Goal: Task Accomplishment & Management: Use online tool/utility

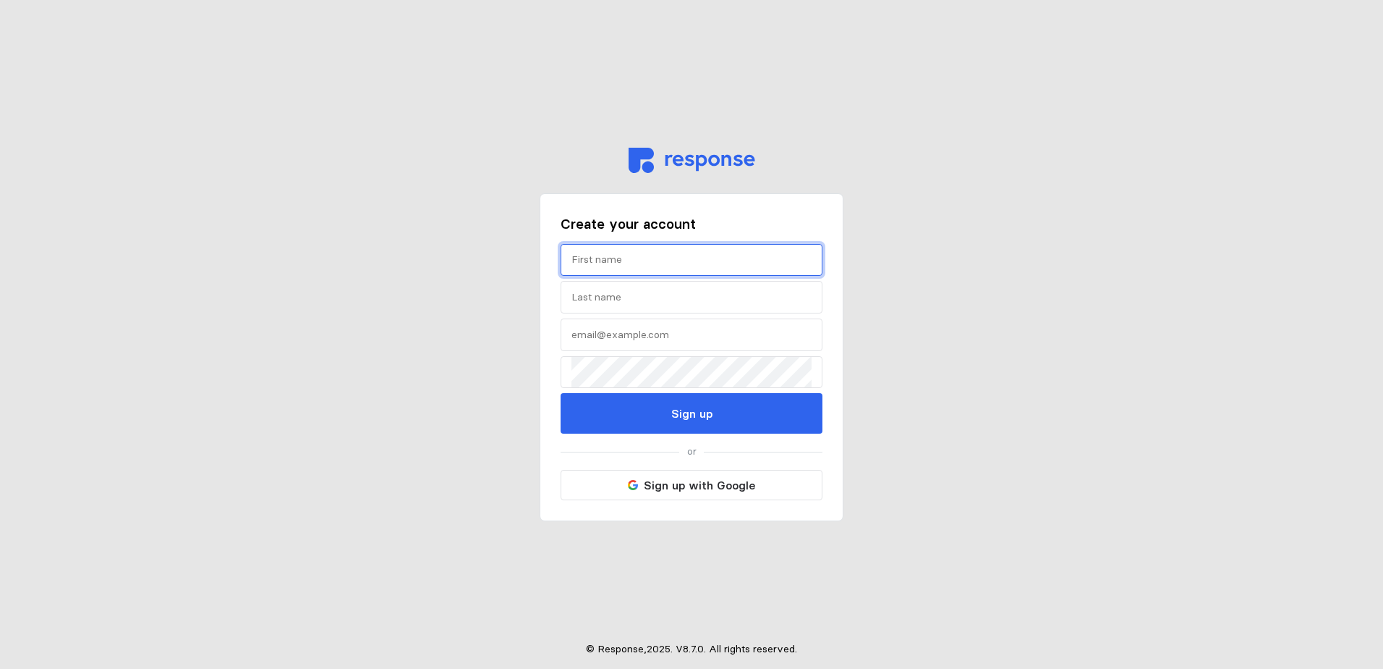
click at [750, 268] on input "text" at bounding box center [692, 260] width 240 height 31
type input "[PERSON_NAME]"
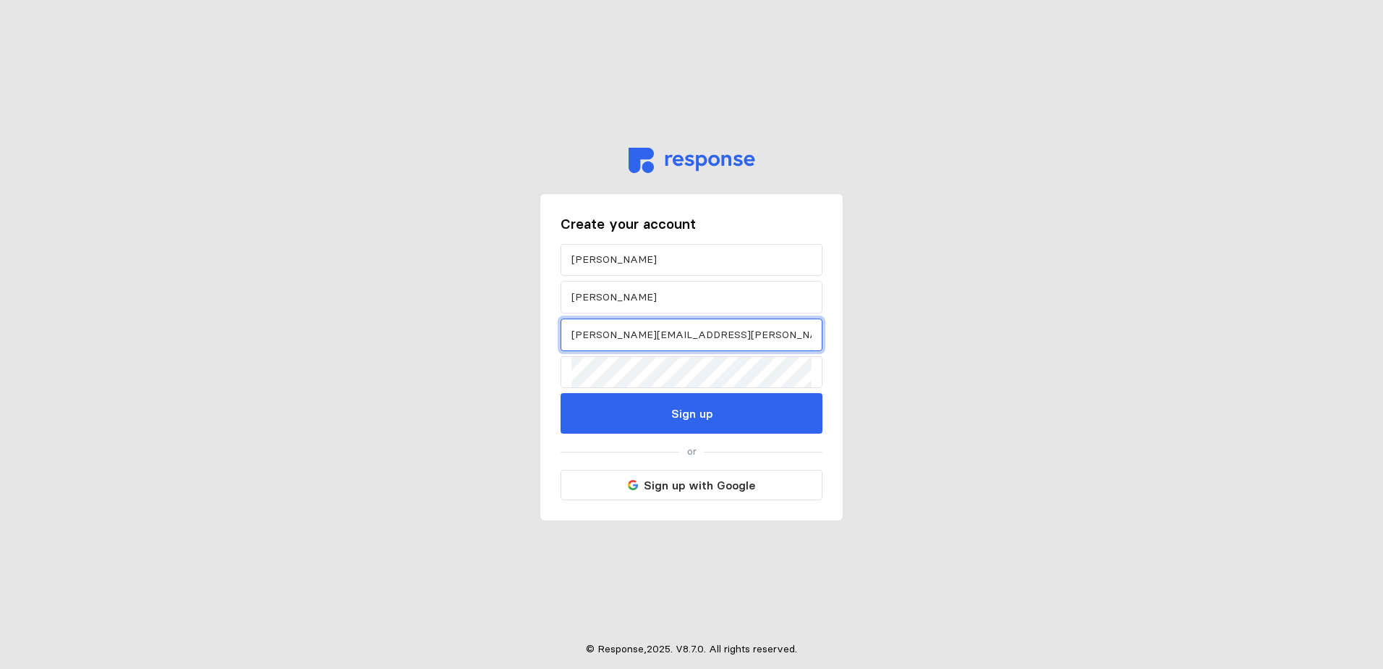
type input "[PERSON_NAME][EMAIL_ADDRESS][PERSON_NAME][DOMAIN_NAME]"
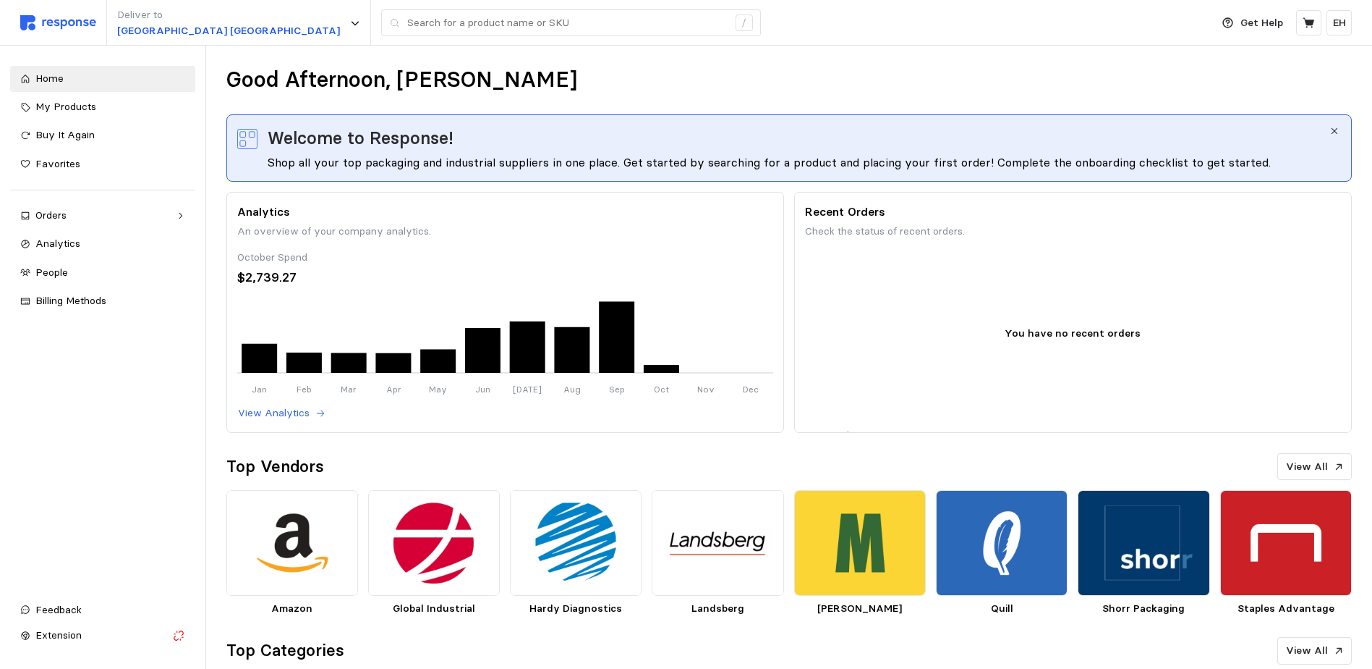
click at [1332, 134] on icon "button" at bounding box center [1335, 131] width 10 height 10
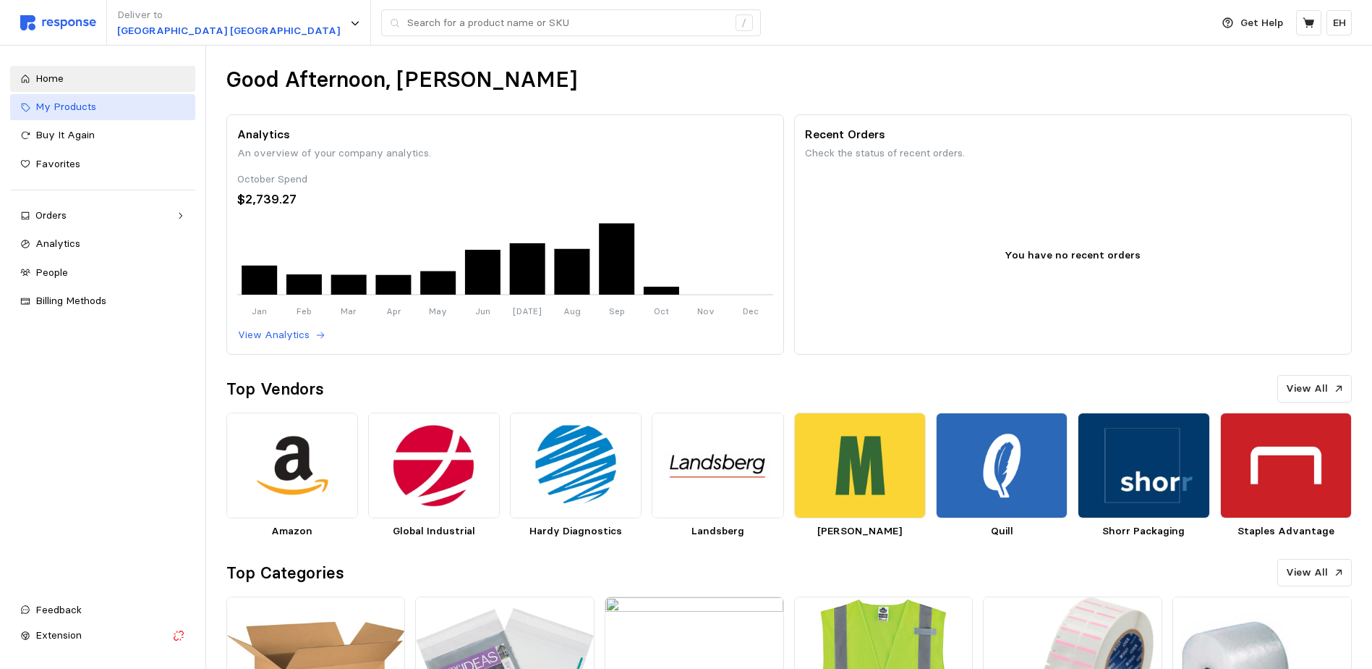
click at [163, 102] on div "My Products" at bounding box center [110, 107] width 150 height 16
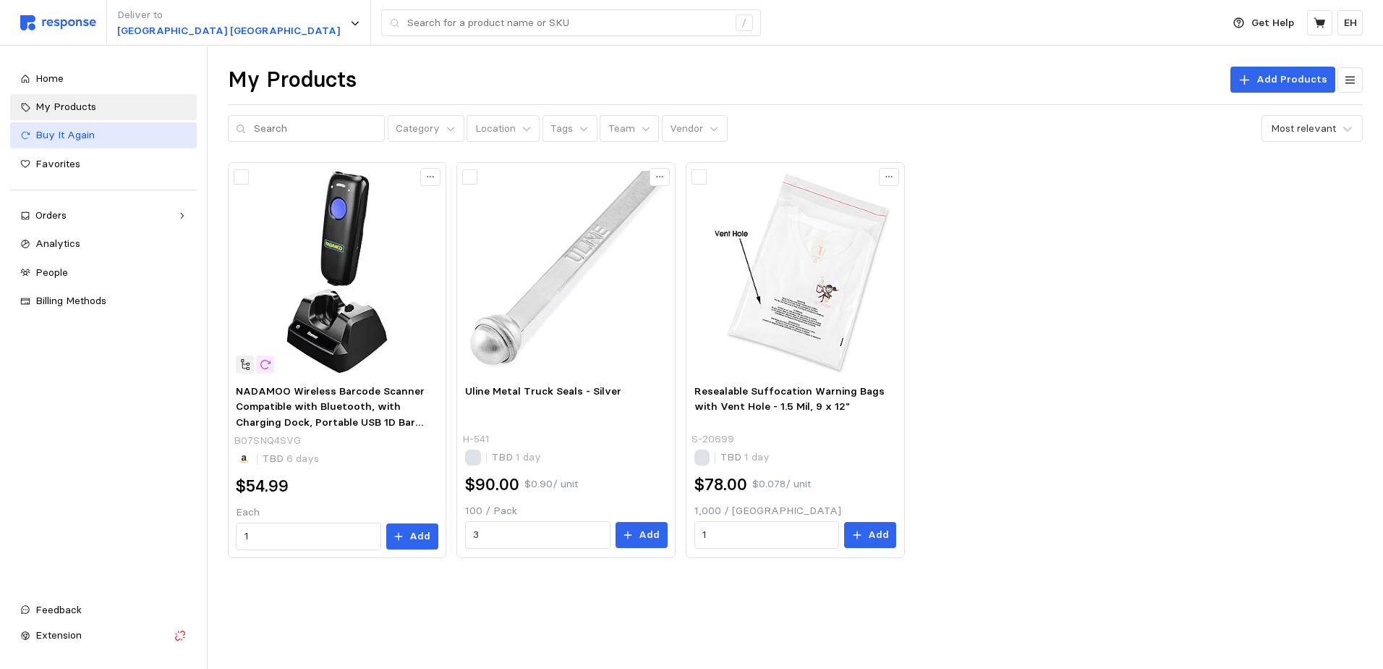
click at [124, 140] on div "Buy It Again" at bounding box center [110, 135] width 151 height 16
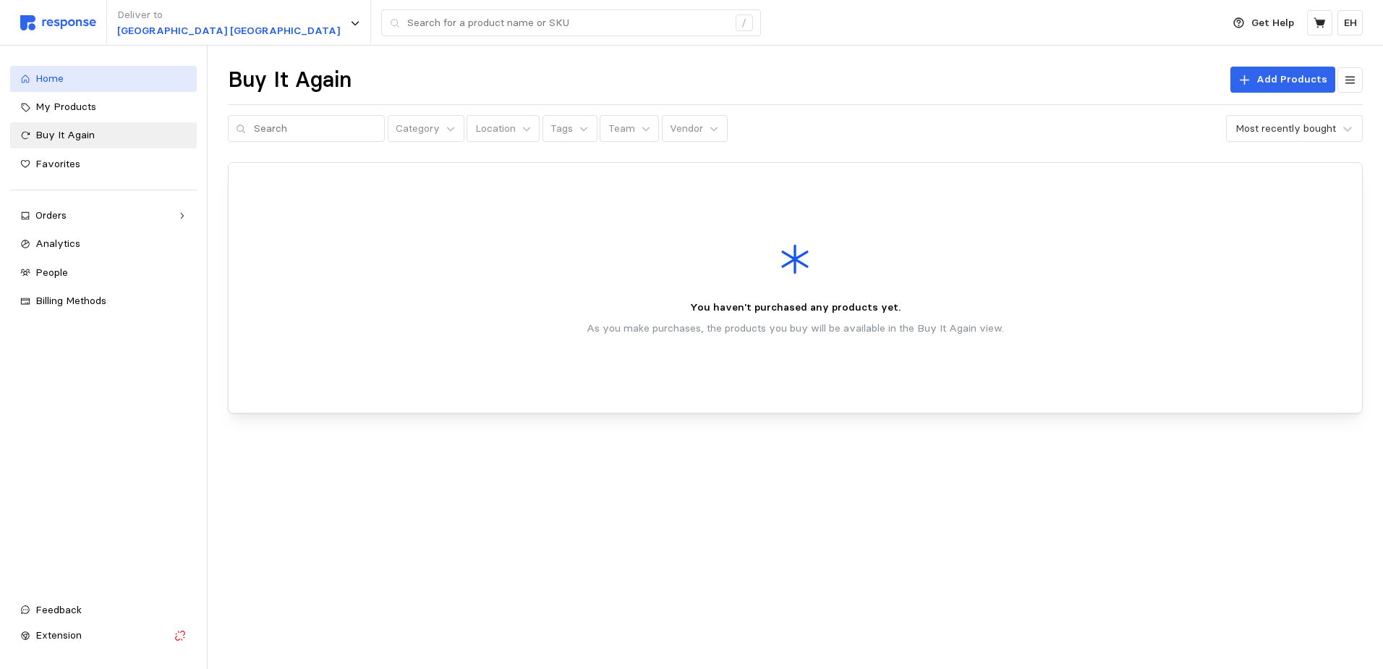
click at [63, 82] on span "Home" at bounding box center [49, 78] width 28 height 13
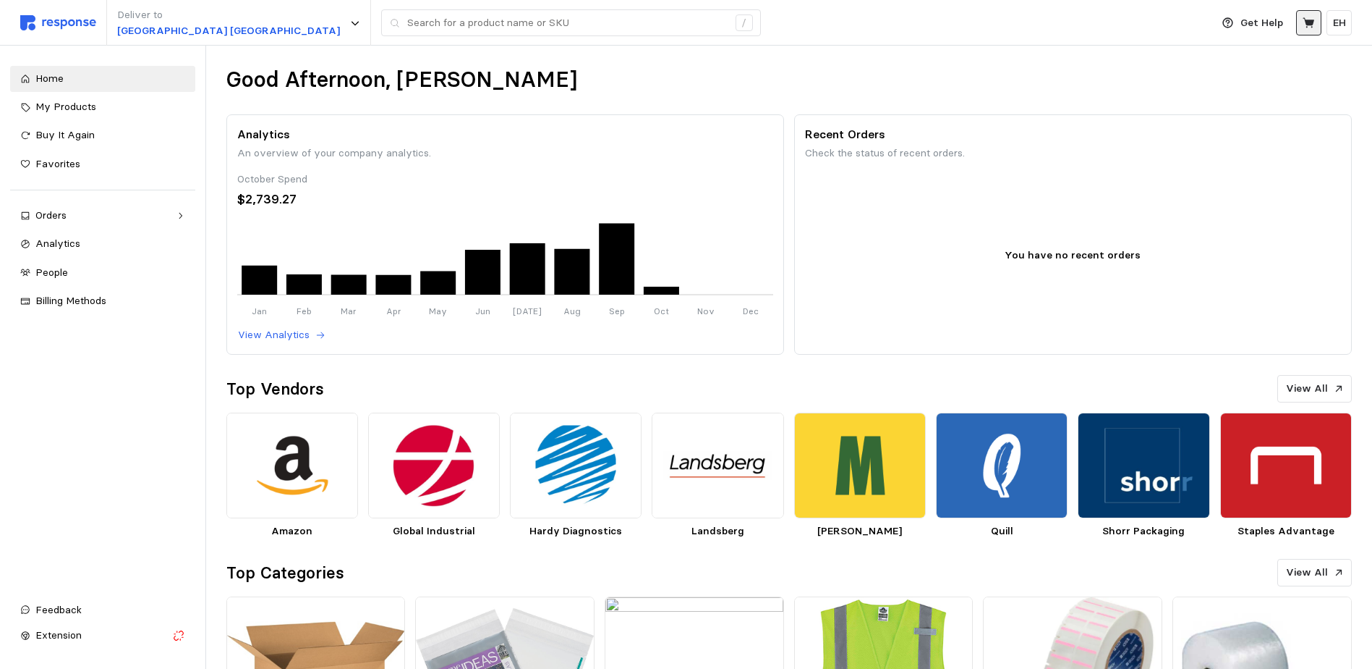
click at [1315, 33] on button at bounding box center [1308, 22] width 25 height 25
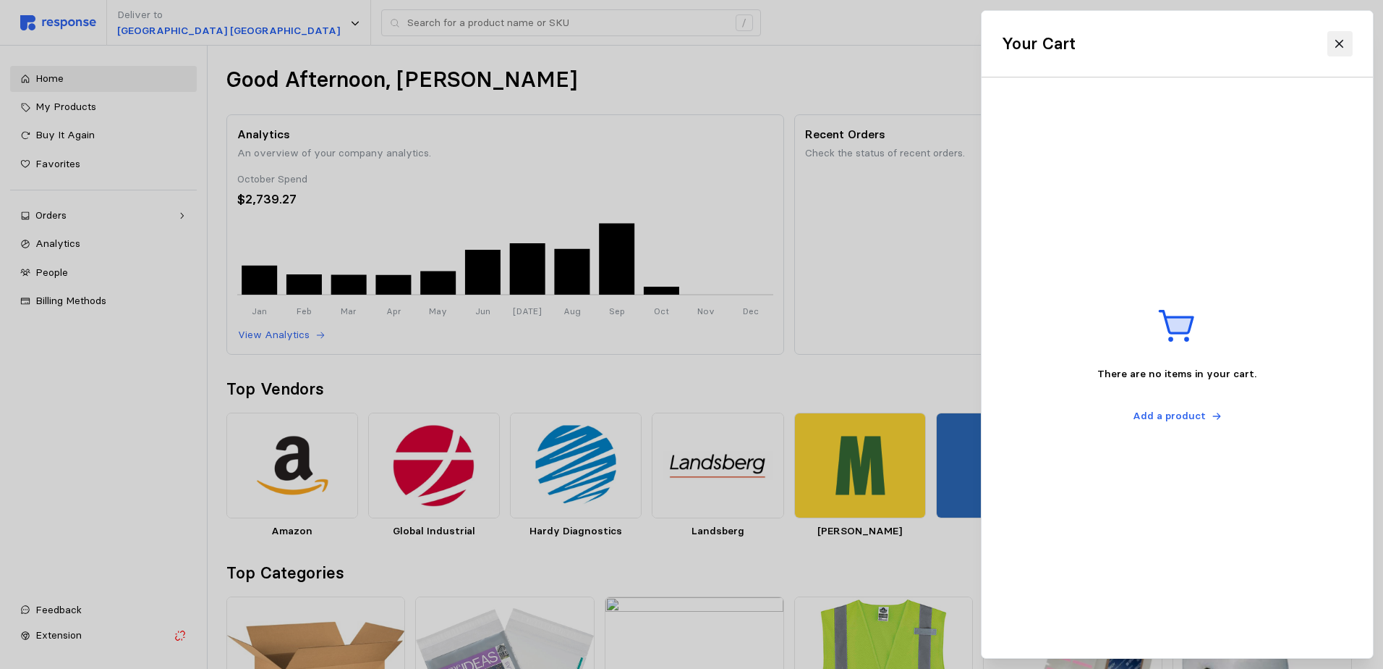
click at [1351, 44] on button at bounding box center [1339, 43] width 25 height 25
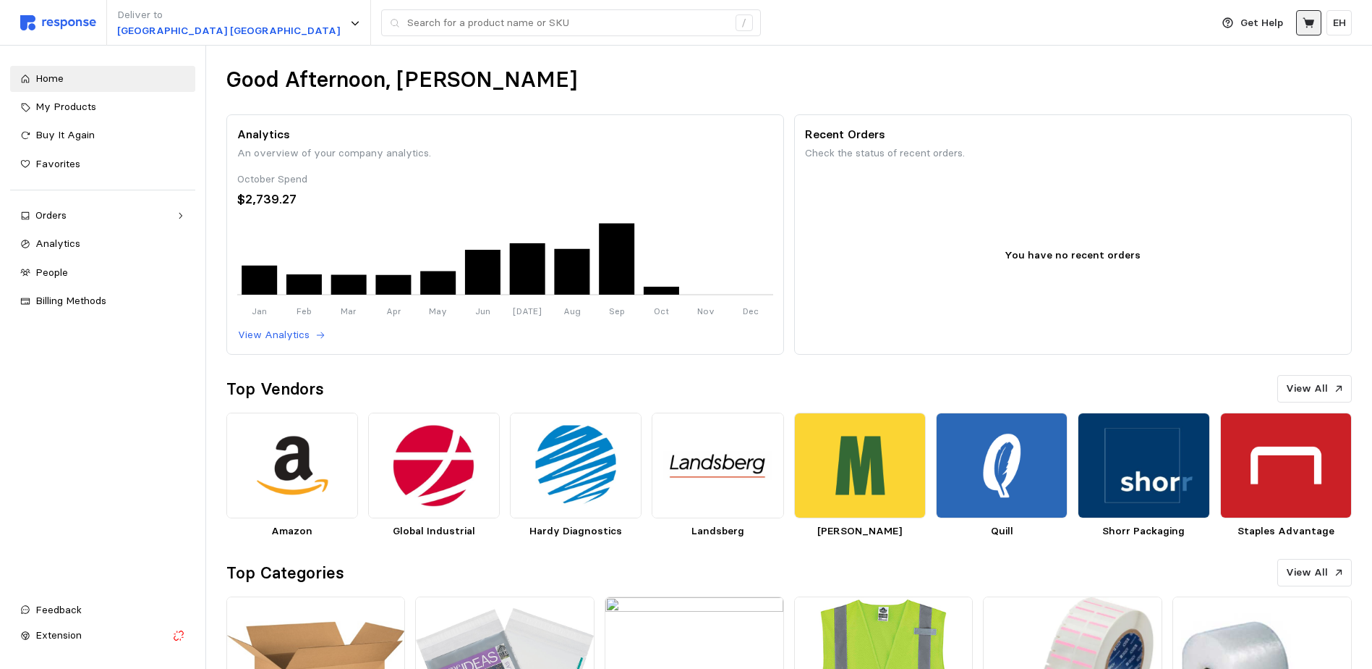
click at [1320, 28] on button at bounding box center [1308, 22] width 25 height 25
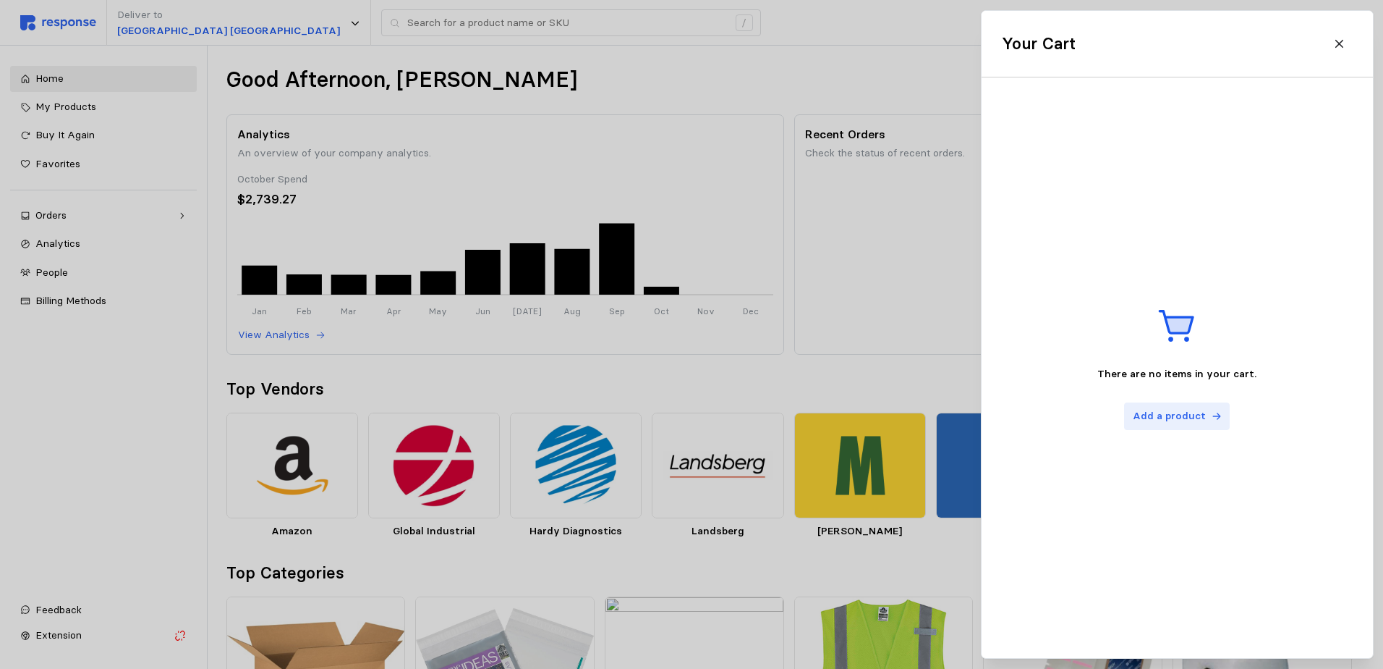
click at [1198, 411] on p "Add a product" at bounding box center [1168, 416] width 73 height 16
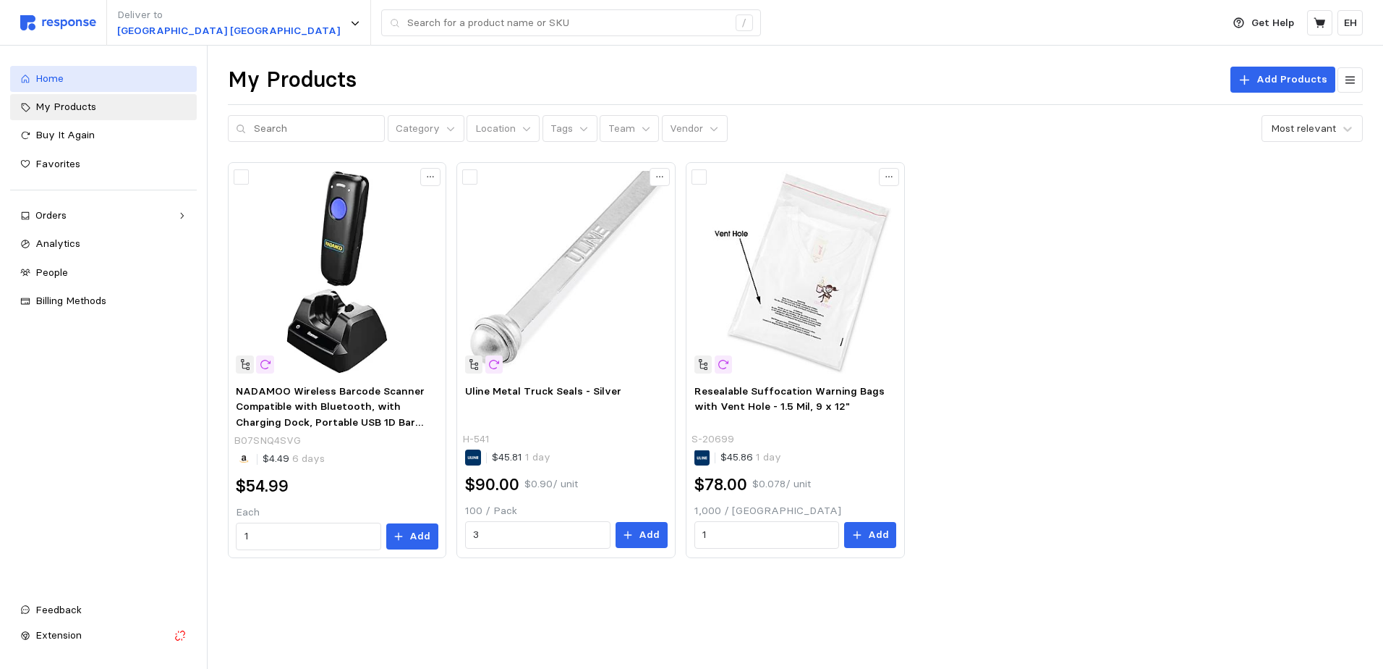
click at [135, 84] on div "Home" at bounding box center [110, 79] width 151 height 16
